Goal: Task Accomplishment & Management: Complete application form

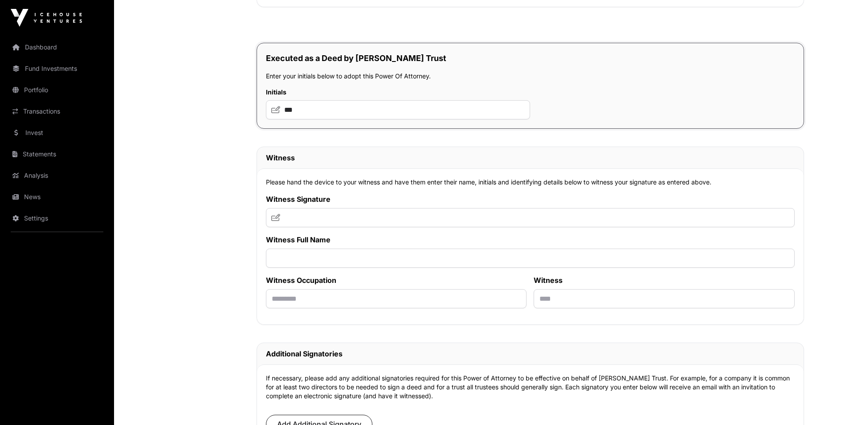
scroll to position [5112, 0]
click at [337, 104] on input "***" at bounding box center [398, 110] width 264 height 19
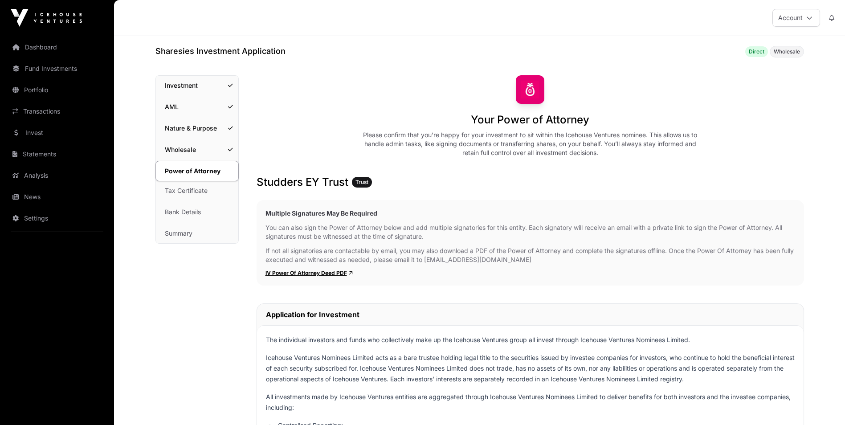
scroll to position [5112, 0]
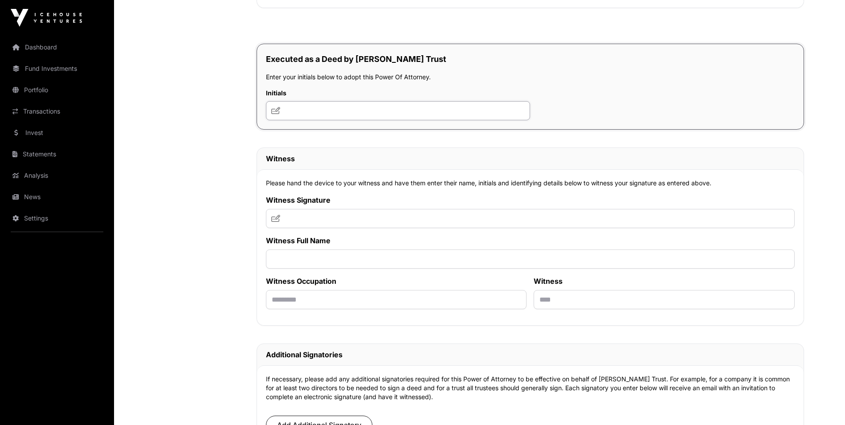
click at [407, 118] on input "text" at bounding box center [398, 110] width 264 height 19
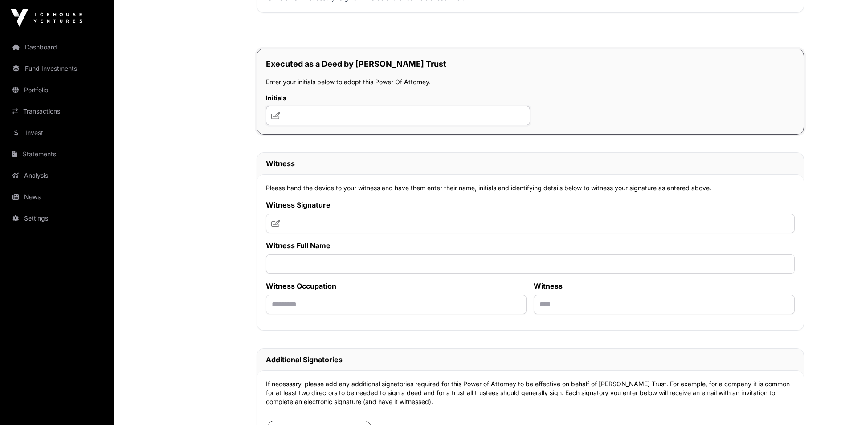
scroll to position [5107, 0]
type input "***"
click at [454, 224] on input "text" at bounding box center [530, 222] width 529 height 19
click at [277, 224] on icon at bounding box center [275, 222] width 9 height 7
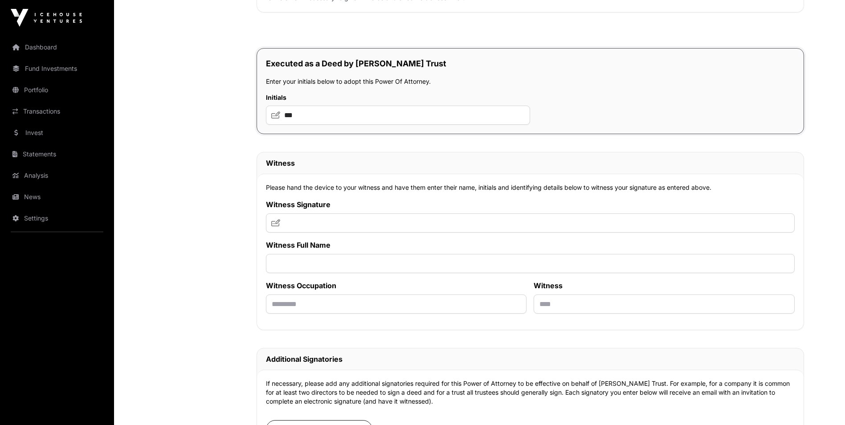
click at [277, 224] on icon at bounding box center [275, 222] width 9 height 7
click at [284, 225] on input "text" at bounding box center [530, 222] width 529 height 19
type input "*********"
type input "**********"
type input "*"
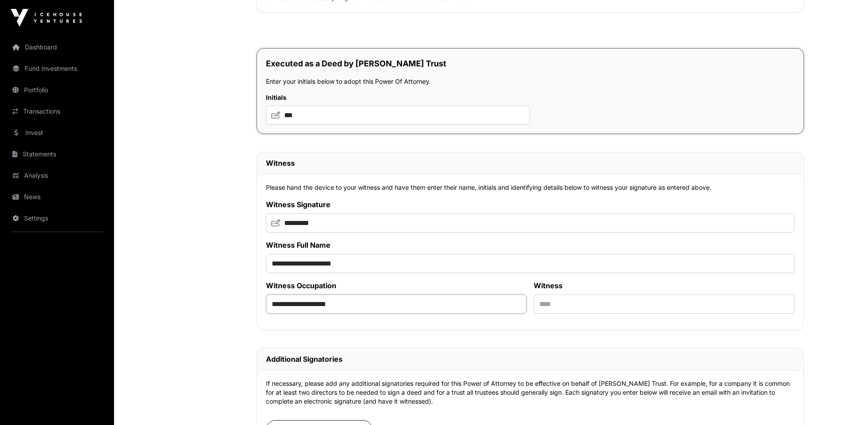
type input "**********"
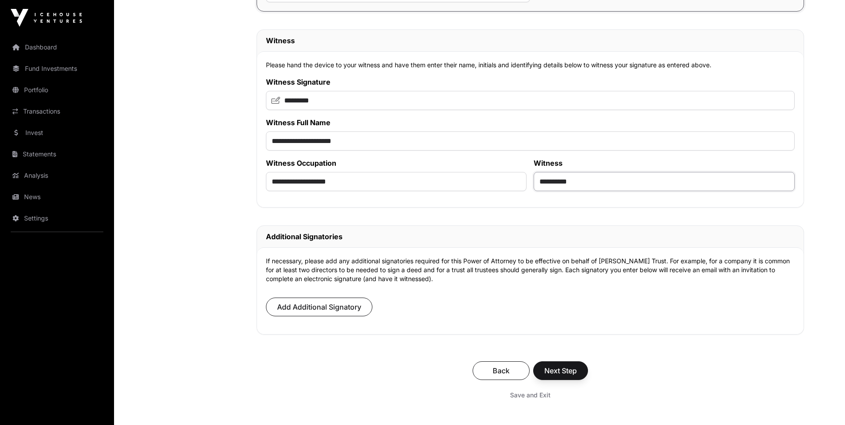
scroll to position [5232, 0]
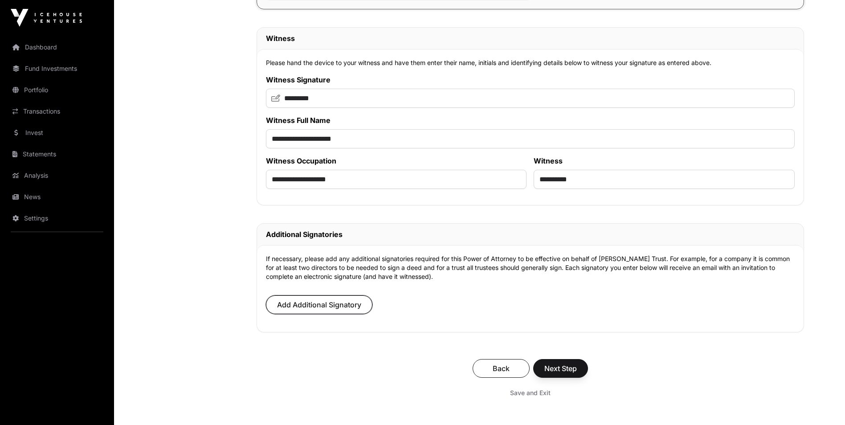
click at [347, 308] on span "Add Additional Signatory" at bounding box center [319, 304] width 84 height 11
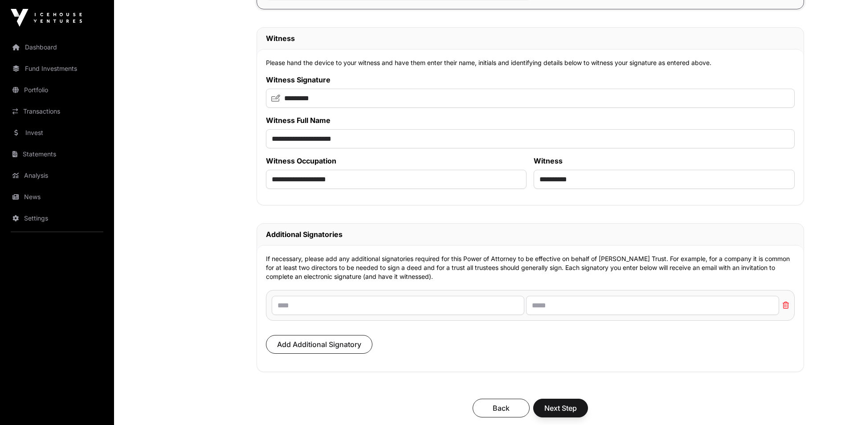
click at [374, 299] on div "Delete" at bounding box center [530, 305] width 529 height 31
click at [369, 308] on input "text" at bounding box center [398, 305] width 253 height 19
type input "**********"
click at [566, 307] on input "text" at bounding box center [652, 305] width 253 height 19
type input "**********"
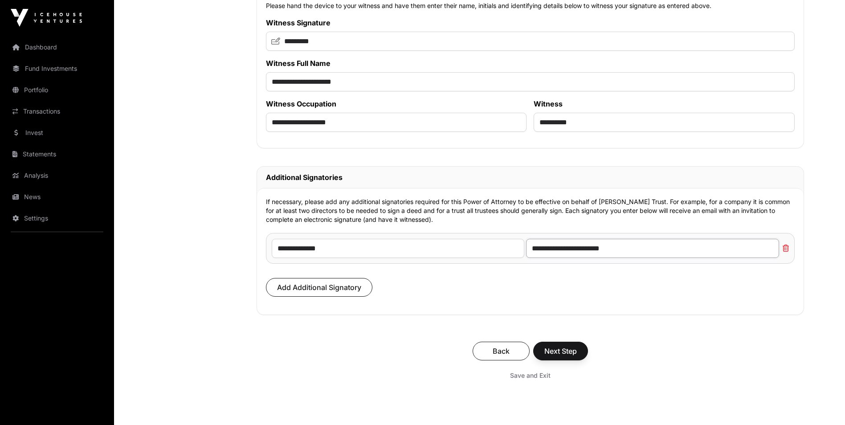
scroll to position [5289, 0]
click at [562, 356] on span "Next Step" at bounding box center [560, 350] width 33 height 11
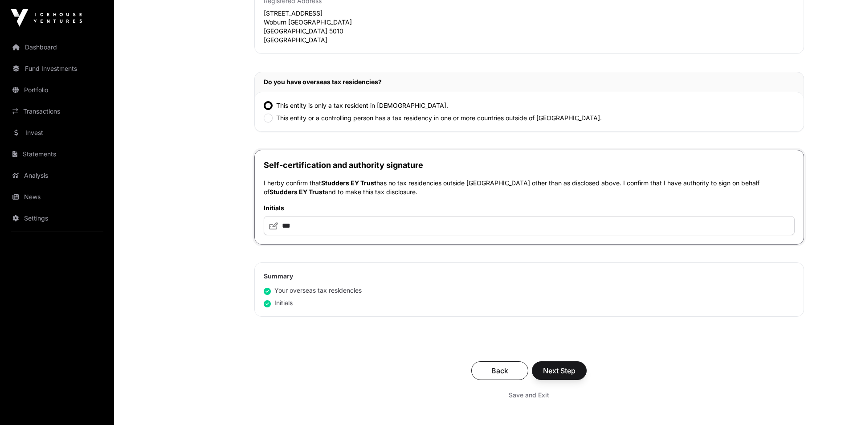
scroll to position [347, 0]
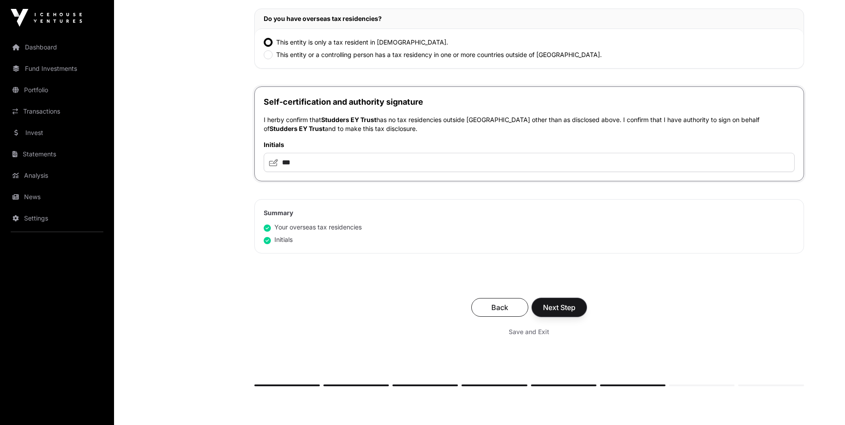
click at [561, 303] on span "Next Step" at bounding box center [559, 307] width 33 height 11
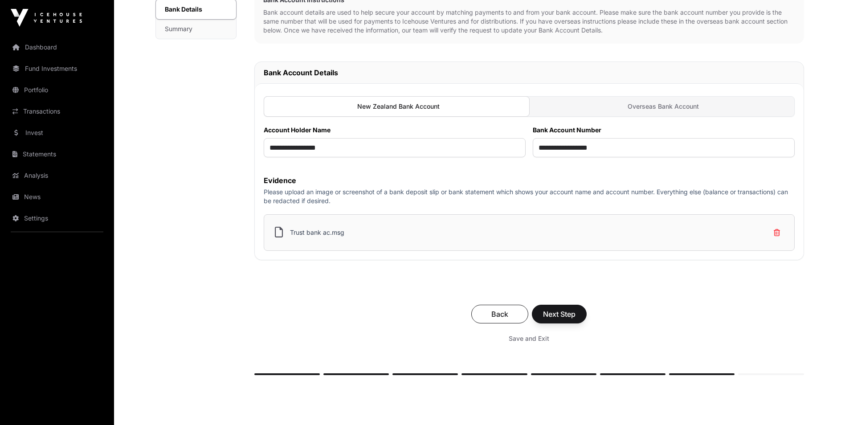
scroll to position [244, 0]
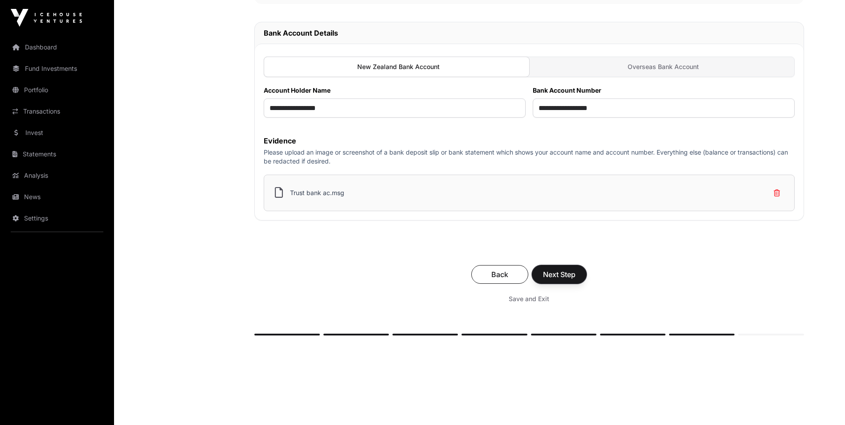
click at [568, 273] on span "Next Step" at bounding box center [559, 274] width 33 height 11
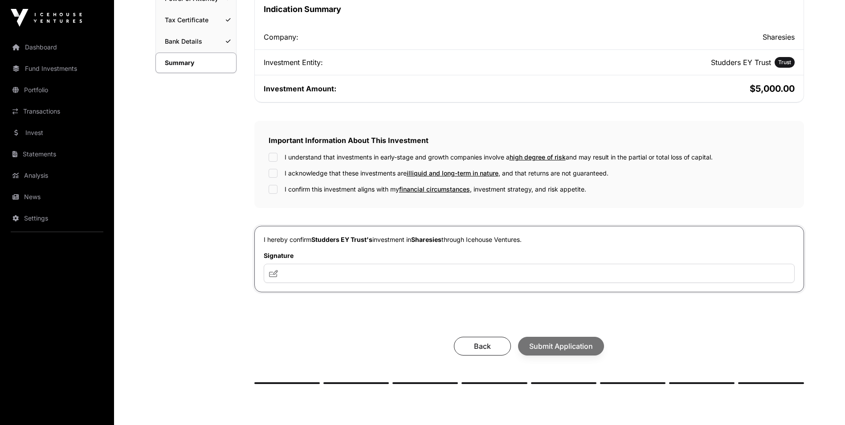
scroll to position [173, 0]
click at [335, 277] on input "text" at bounding box center [529, 272] width 531 height 19
type input "***"
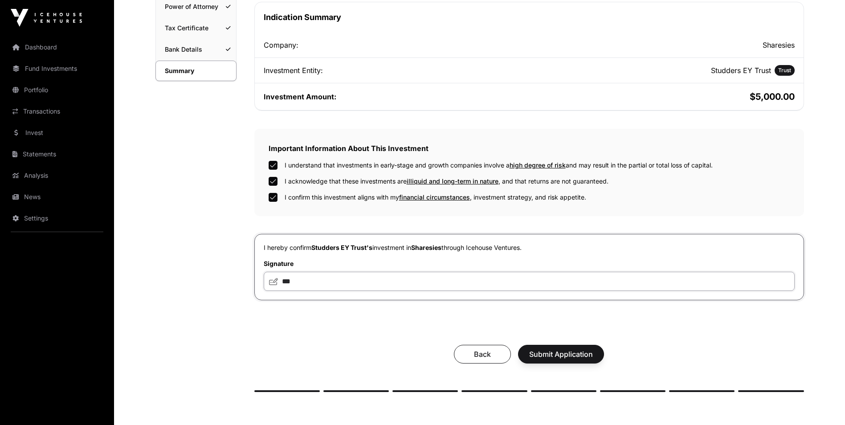
scroll to position [164, 0]
click at [569, 353] on span "Submit Application" at bounding box center [561, 354] width 64 height 11
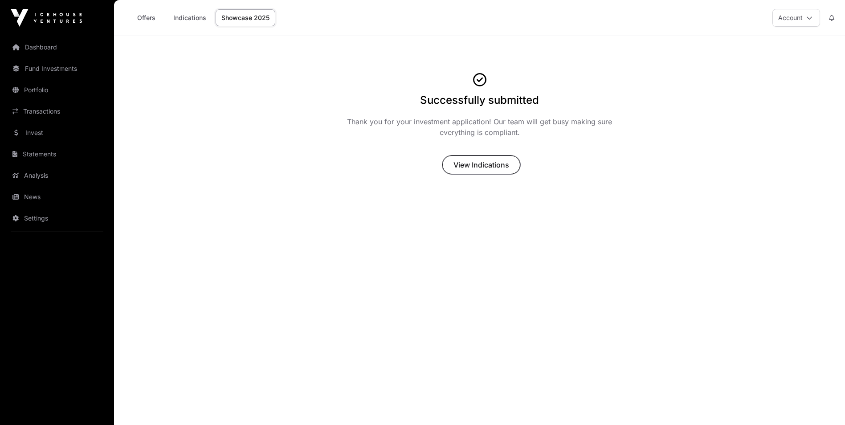
click at [481, 165] on span "View Indications" at bounding box center [481, 164] width 56 height 11
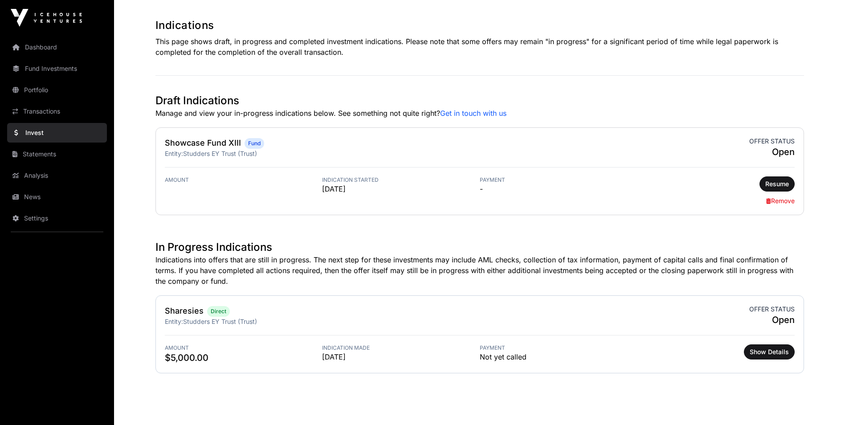
scroll to position [164, 0]
click at [31, 44] on link "Dashboard" at bounding box center [57, 47] width 100 height 20
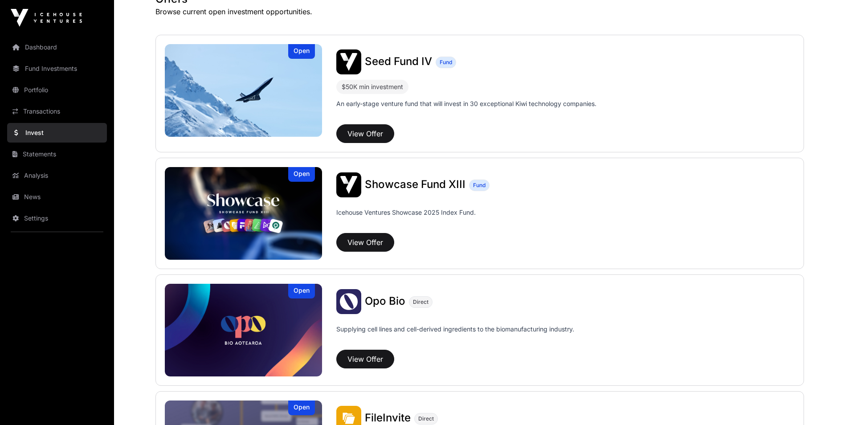
scroll to position [189, 0]
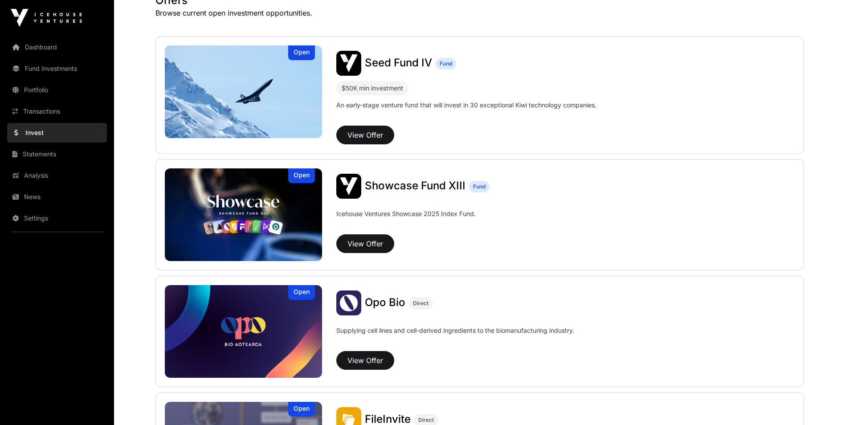
click at [43, 134] on link "Invest" at bounding box center [57, 133] width 100 height 20
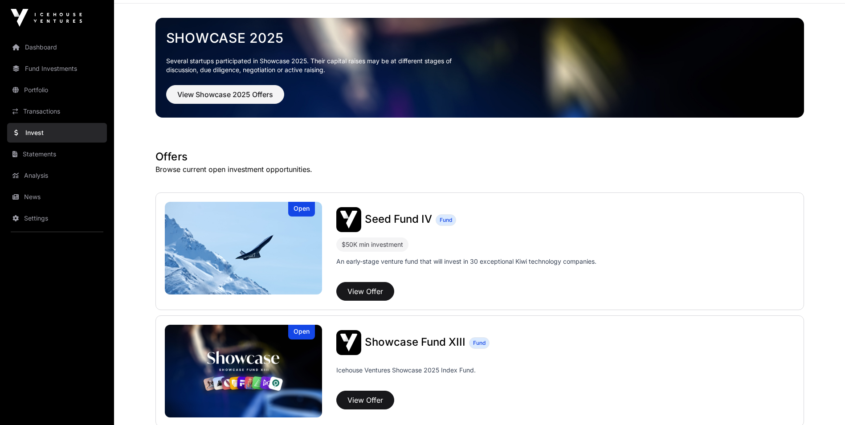
scroll to position [0, 0]
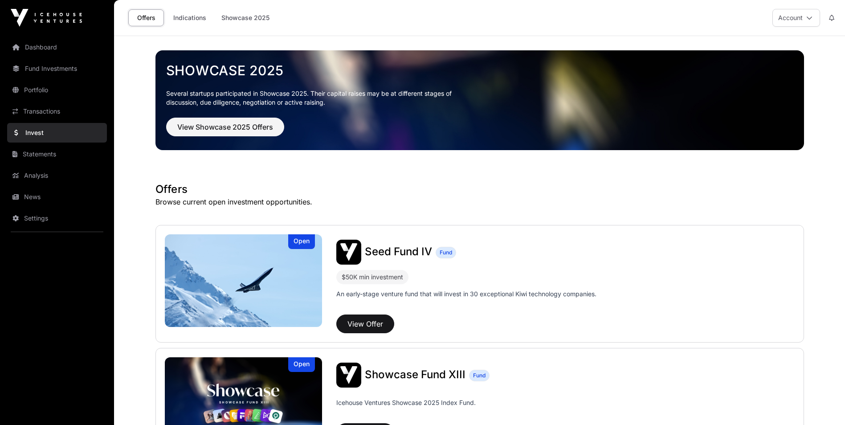
click at [203, 16] on link "Indications" at bounding box center [189, 17] width 45 height 17
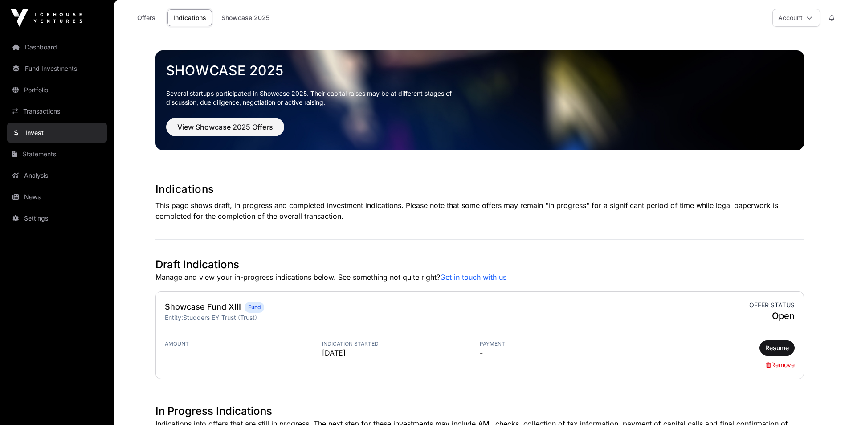
click at [252, 21] on link "Showcase 2025" at bounding box center [246, 17] width 60 height 17
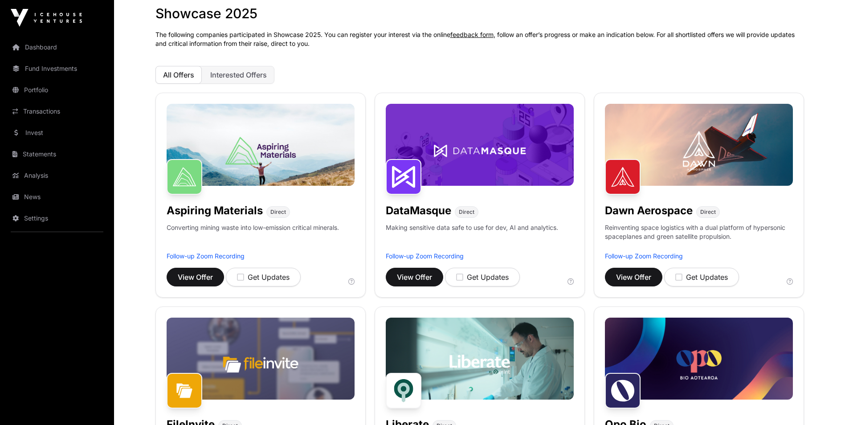
scroll to position [48, 0]
click at [47, 56] on link "Dashboard" at bounding box center [57, 47] width 100 height 20
